Goal: Find specific page/section: Find specific page/section

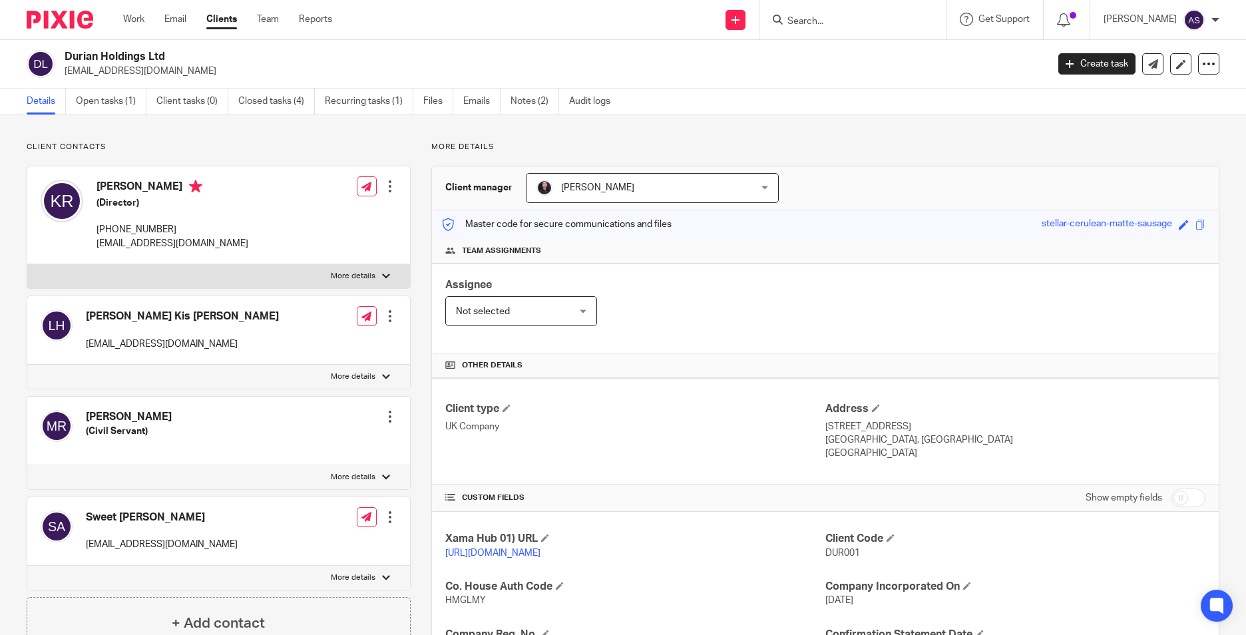
scroll to position [272, 0]
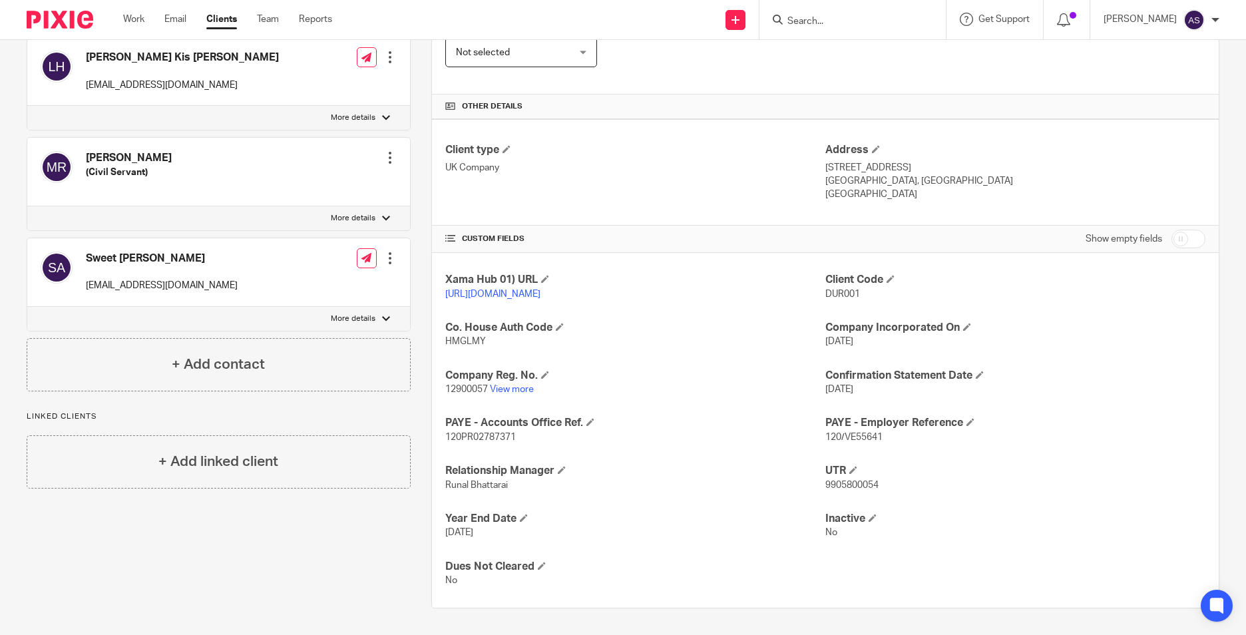
click at [814, 22] on input "Search" at bounding box center [846, 22] width 120 height 12
type input "avalta"
click at [816, 38] on div "Avalta Ltd Idomile Omoniyi < [EMAIL_ADDRESS][DOMAIN_NAME] >" at bounding box center [895, 57] width 244 height 52
click at [822, 51] on link at bounding box center [895, 57] width 223 height 31
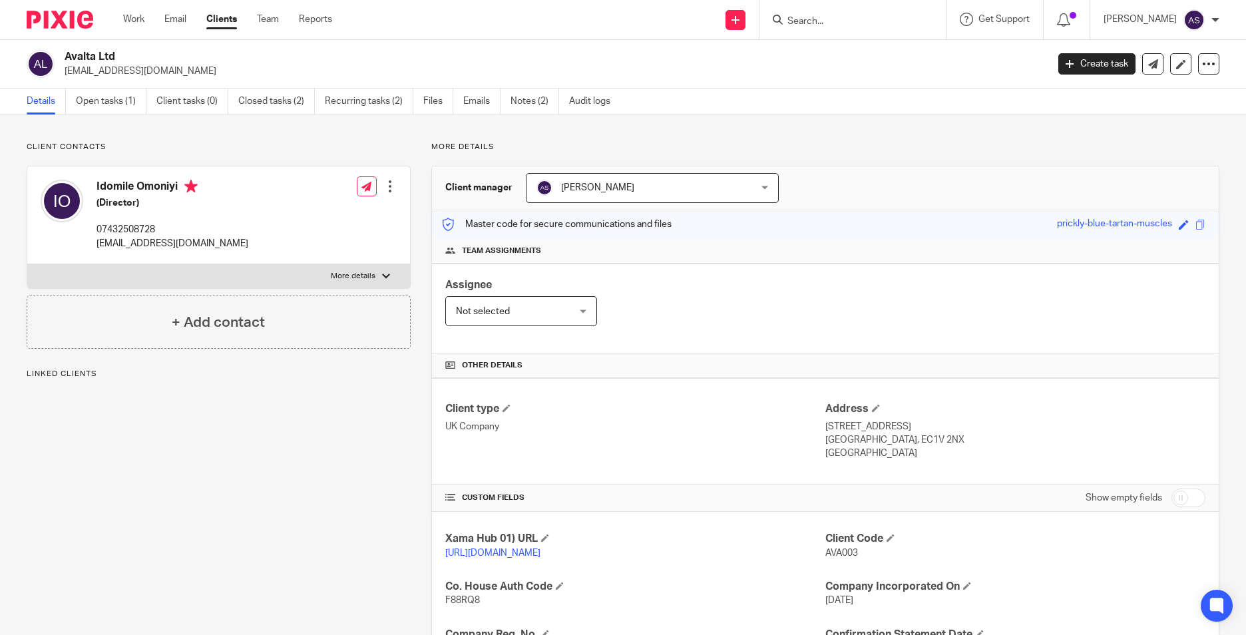
scroll to position [200, 0]
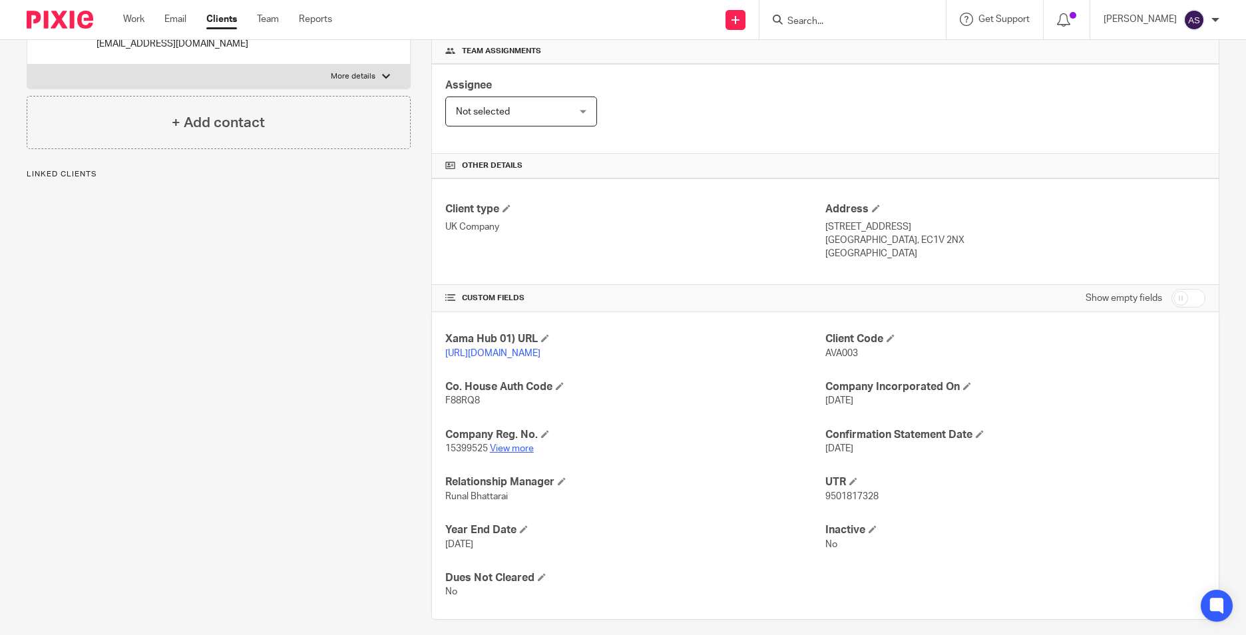
click at [503, 453] on link "View more" at bounding box center [512, 448] width 44 height 9
click at [826, 26] on input "Search" at bounding box center [846, 22] width 120 height 12
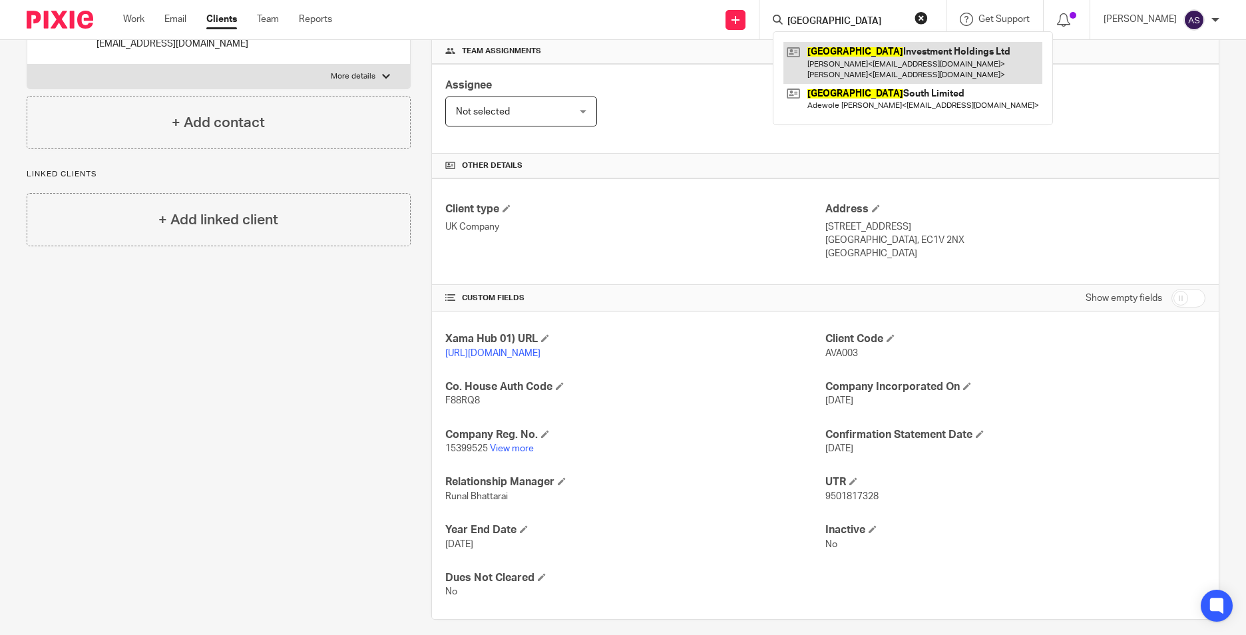
type input "hanover"
click at [881, 67] on link at bounding box center [913, 62] width 259 height 41
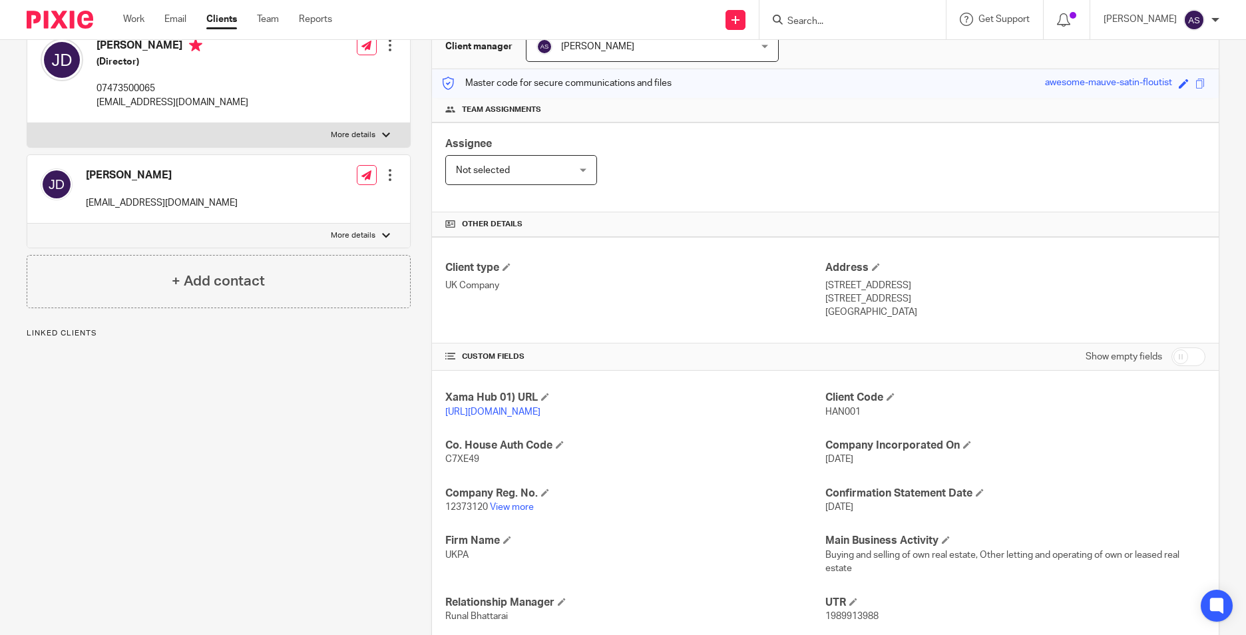
scroll to position [266, 0]
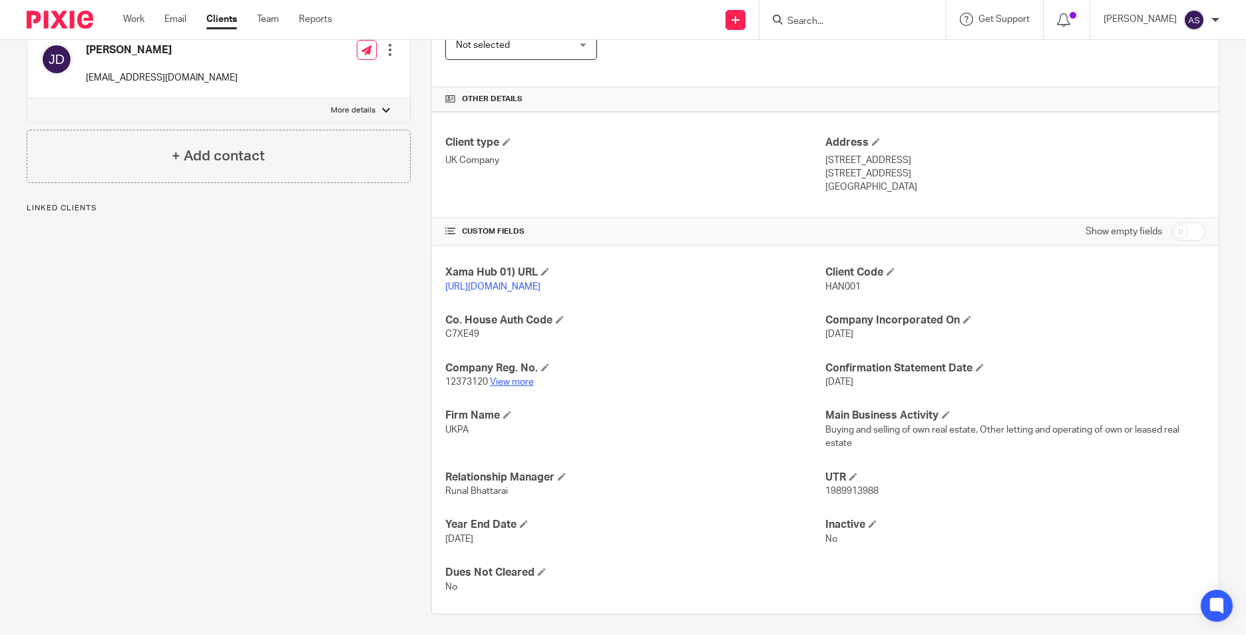
click at [522, 387] on link "View more" at bounding box center [512, 381] width 44 height 9
